Goal: Information Seeking & Learning: Learn about a topic

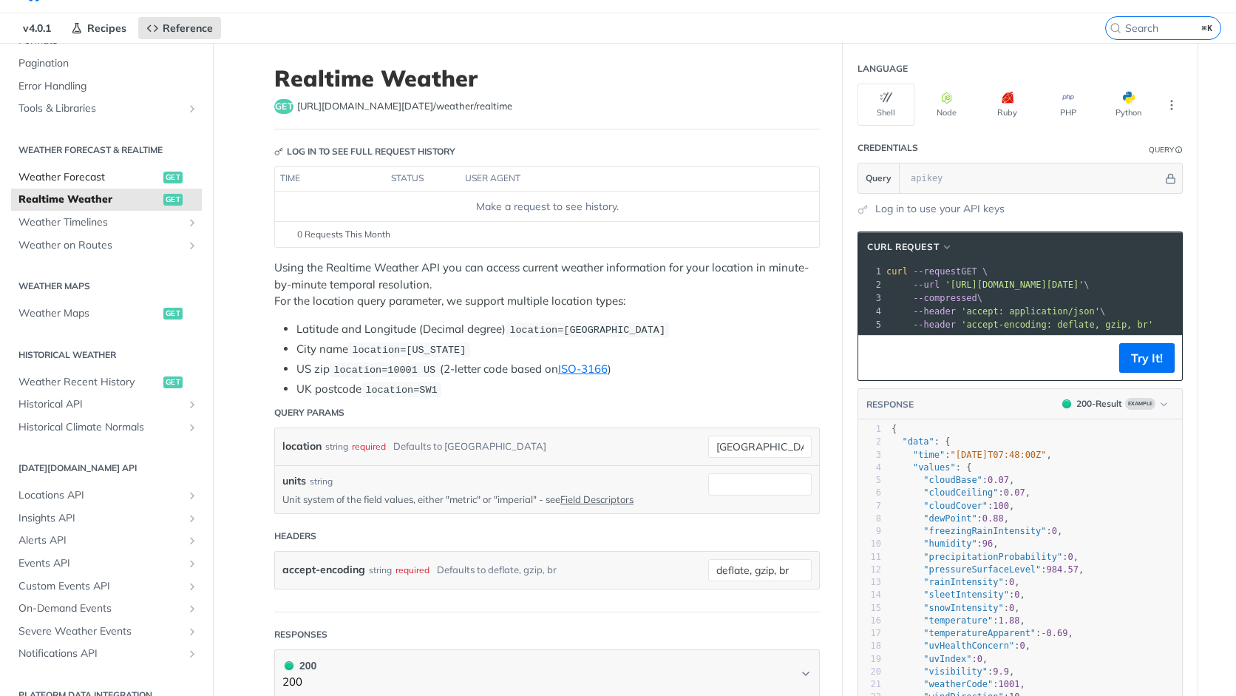
scroll to position [230, 0]
click at [80, 405] on span "Historical API" at bounding box center [100, 405] width 164 height 15
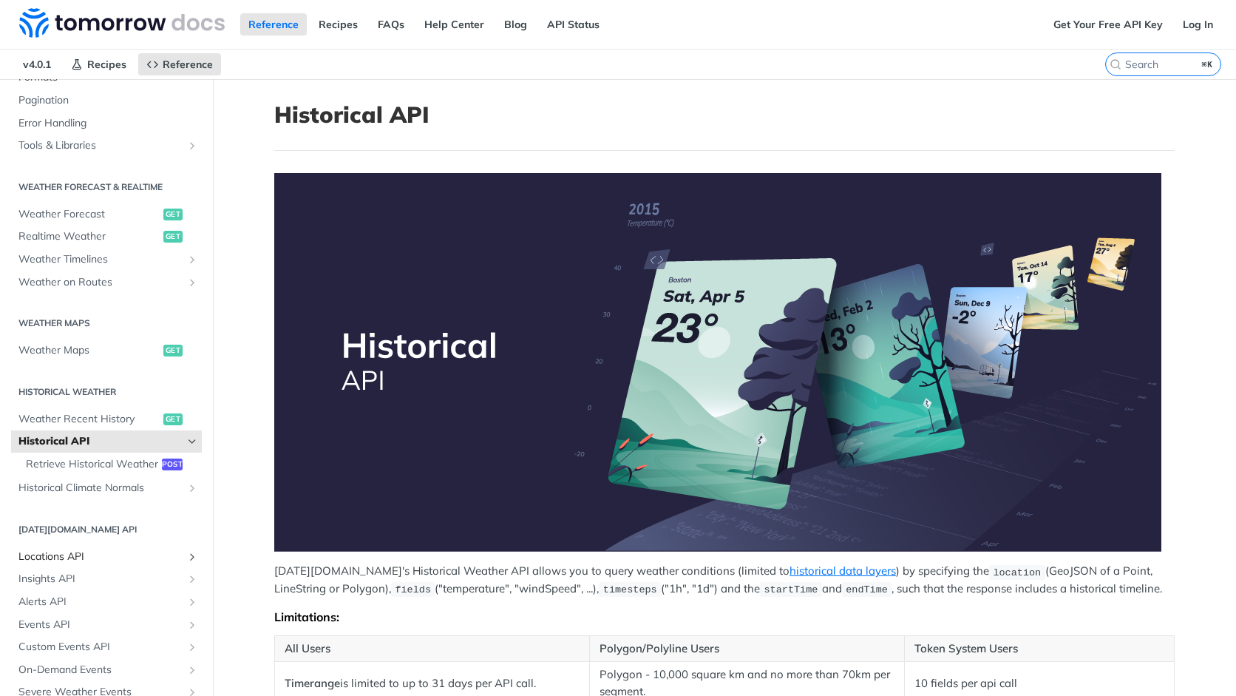
click at [67, 550] on span "Locations API" at bounding box center [100, 556] width 164 height 15
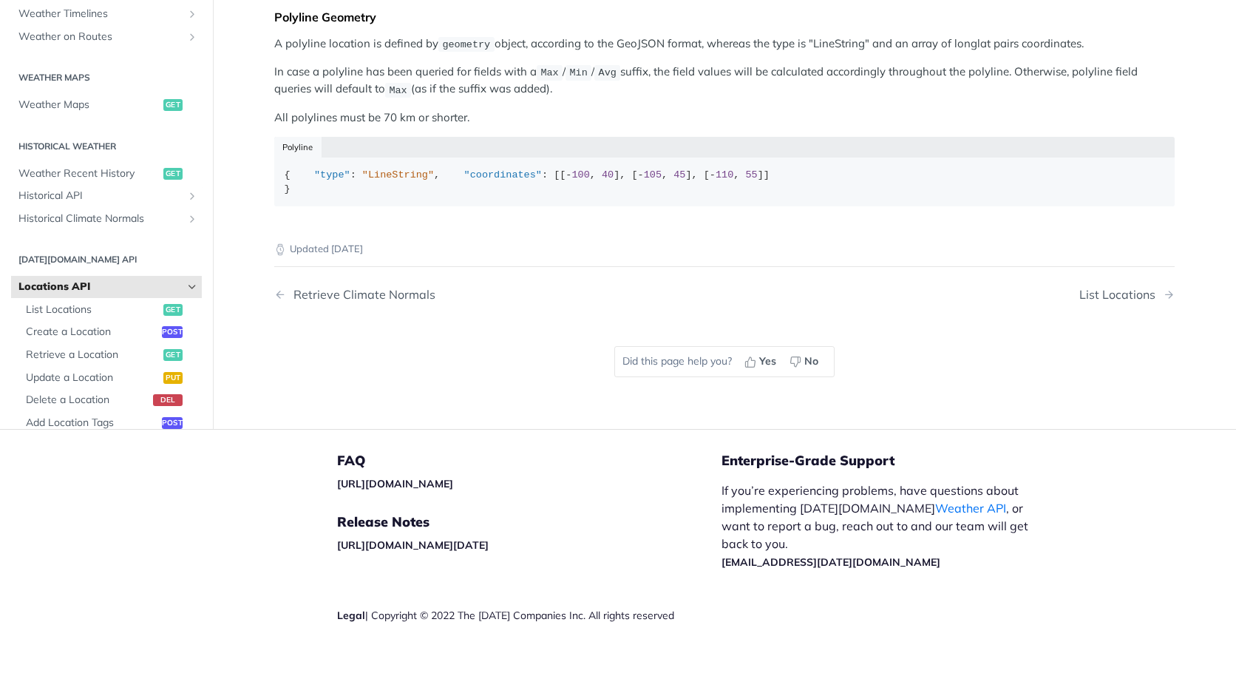
scroll to position [128, 0]
click at [50, 319] on span "List Locations" at bounding box center [93, 311] width 134 height 15
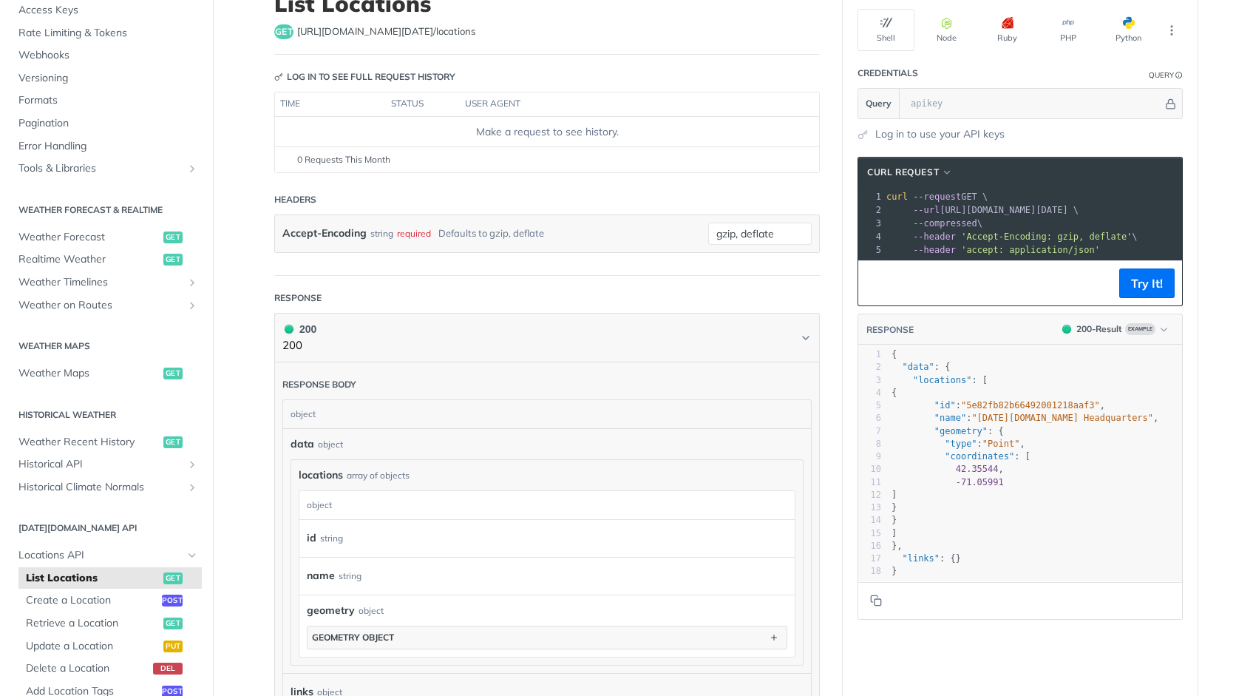
scroll to position [130, 0]
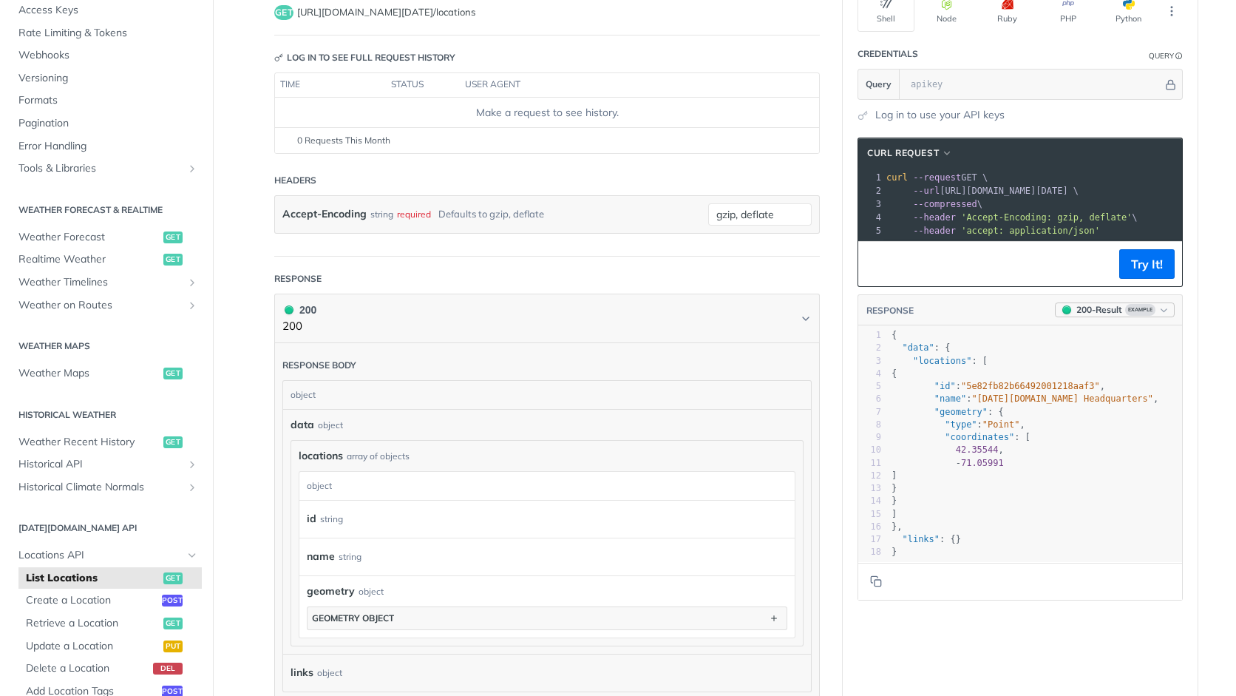
click at [1148, 314] on span "Example" at bounding box center [1140, 310] width 30 height 12
click at [1159, 311] on icon "button" at bounding box center [1164, 310] width 11 height 11
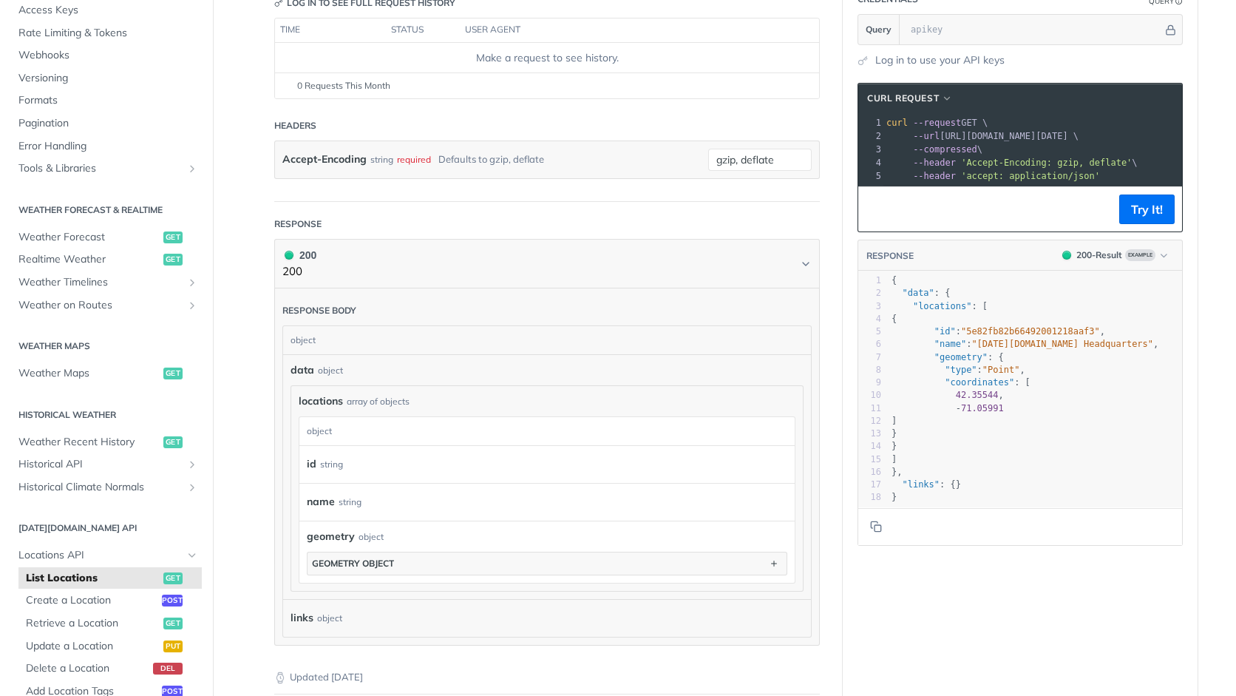
scroll to position [0, 0]
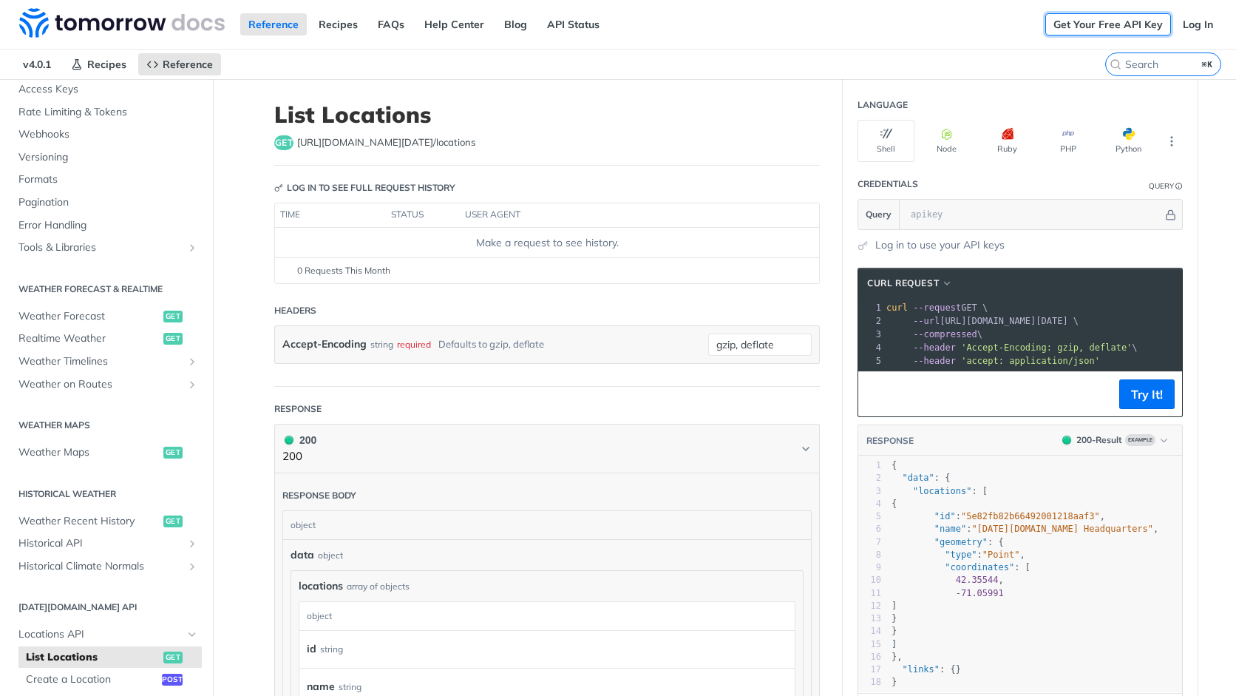
click at [1091, 27] on link "Get Your Free API Key" at bounding box center [1108, 24] width 126 height 22
click at [1202, 27] on link "Log In" at bounding box center [1198, 24] width 47 height 22
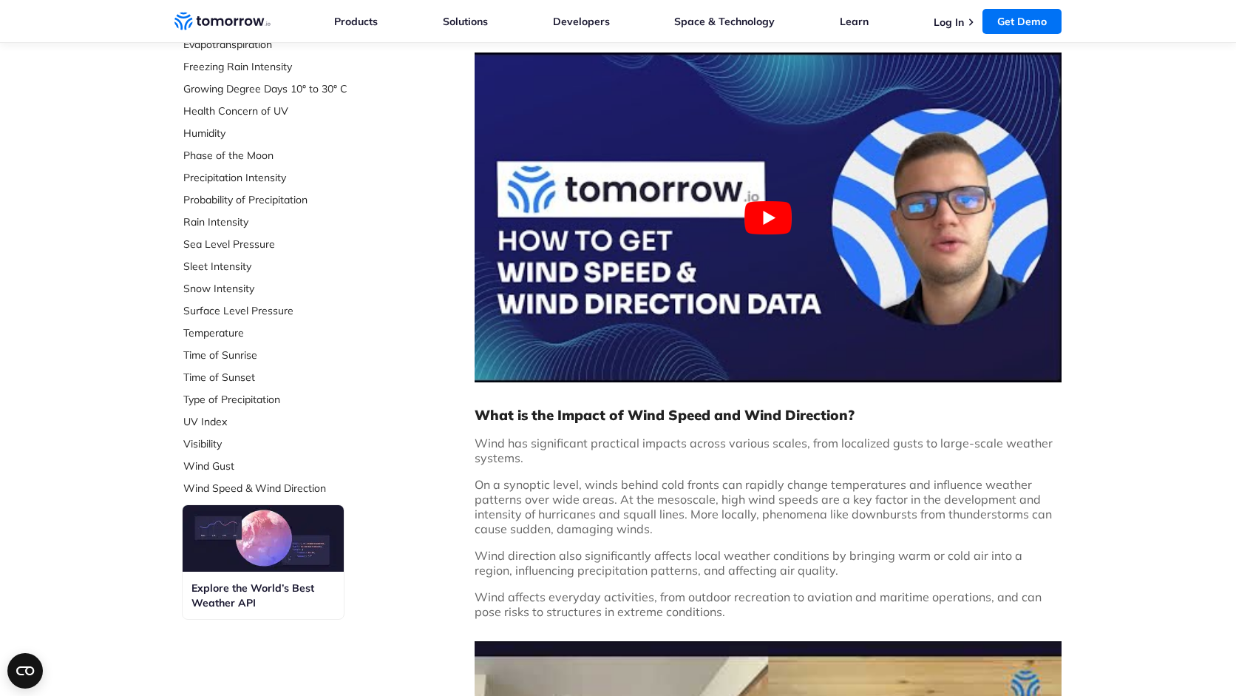
scroll to position [407, 0]
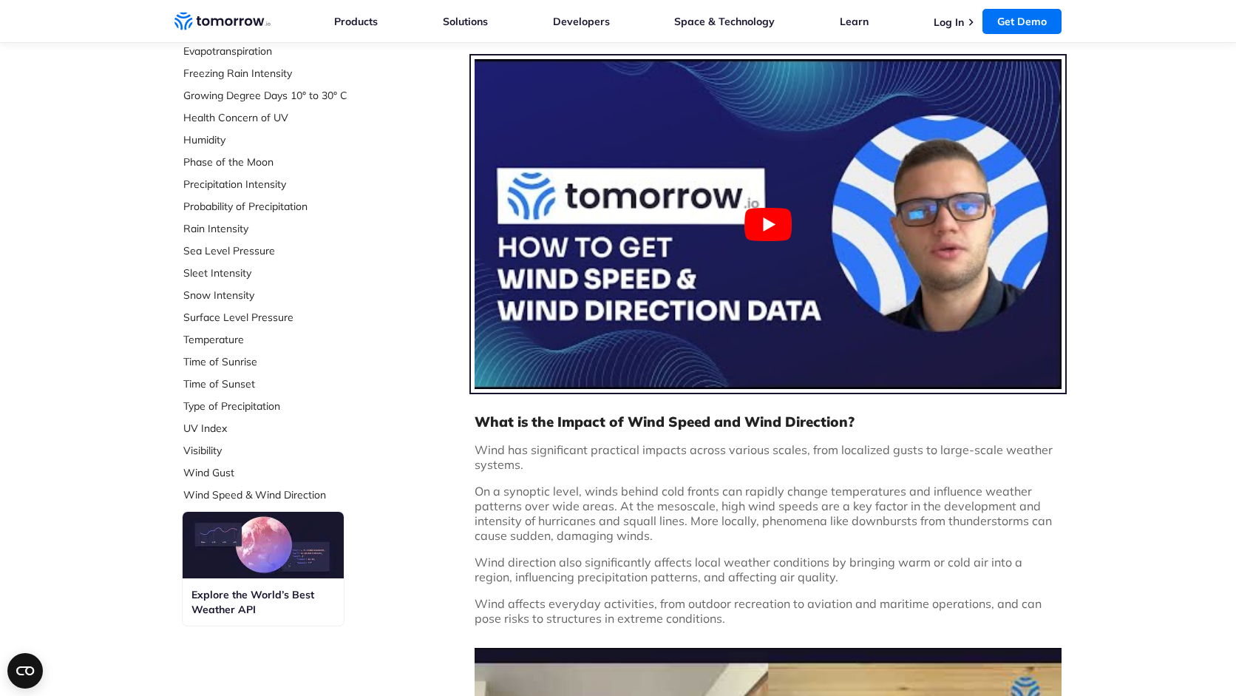
click at [767, 223] on button "Play Youtube video" at bounding box center [768, 224] width 587 height 330
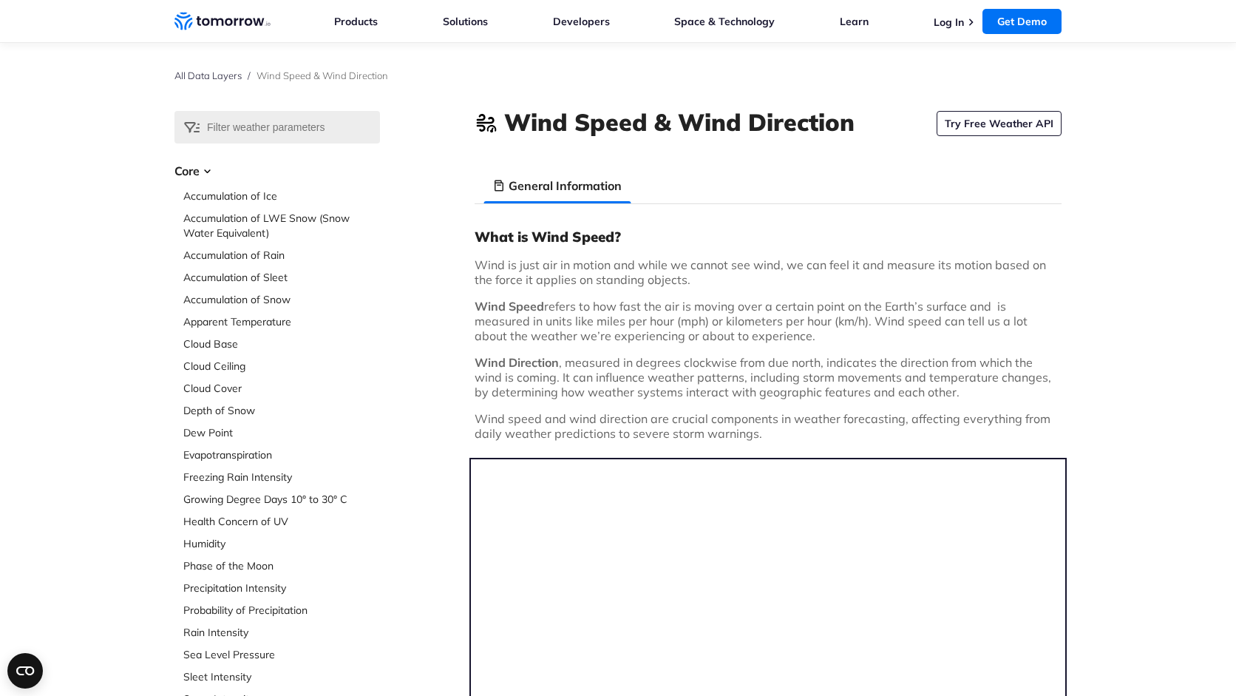
scroll to position [0, 0]
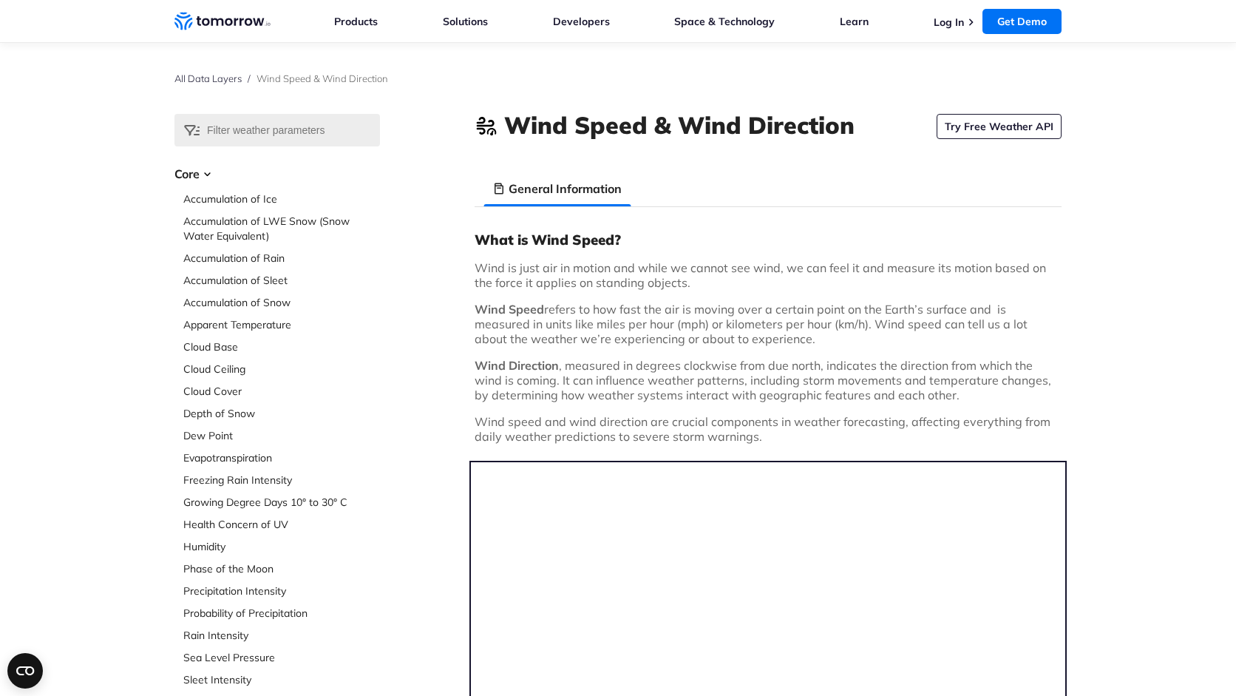
click at [1048, 113] on div "All Data Layers / Wind Speed & Wind Direction" at bounding box center [617, 78] width 887 height 71
click at [1023, 122] on link "Try Free Weather API" at bounding box center [999, 126] width 125 height 25
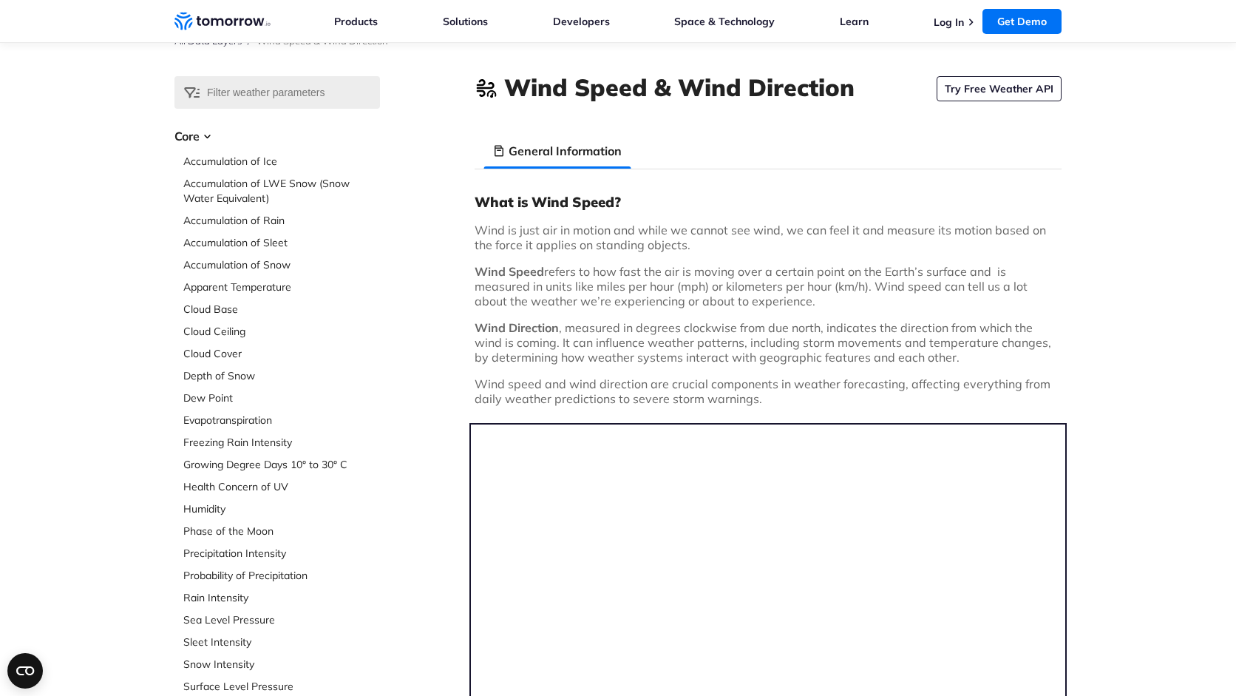
scroll to position [37, 0]
